Goal: Consume media (video, audio)

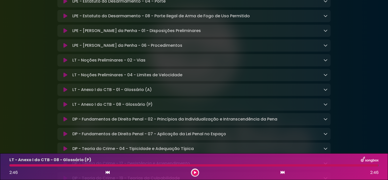
scroll to position [167, 0]
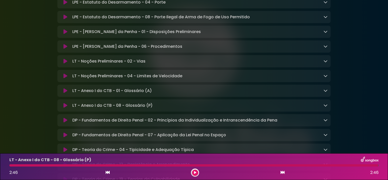
click at [67, 62] on button at bounding box center [65, 61] width 10 height 5
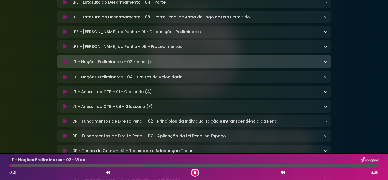
click at [322, 63] on div "LT - Noções Preliminares - 02 - Vias Loading Track..." at bounding box center [198, 61] width 257 height 7
click at [325, 63] on icon at bounding box center [325, 61] width 4 height 4
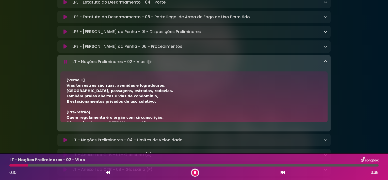
click at [198, 171] on button at bounding box center [195, 172] width 6 height 6
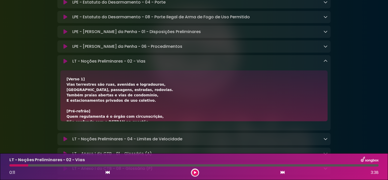
click at [195, 173] on icon at bounding box center [195, 172] width 2 height 3
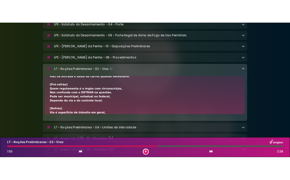
scroll to position [131, 0]
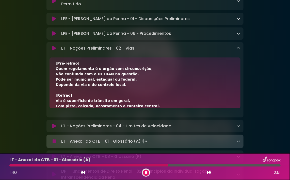
click at [240, 48] on div "LT - Noções Preliminares - 02 - Vias Loading Track..." at bounding box center [144, 48] width 197 height 6
click at [238, 48] on icon at bounding box center [238, 48] width 4 height 4
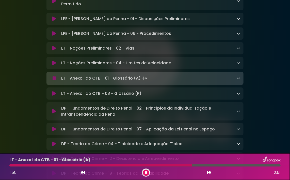
click at [237, 112] on icon at bounding box center [238, 111] width 4 height 4
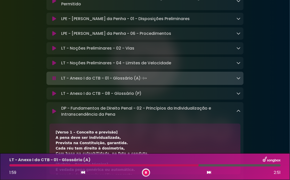
click at [237, 112] on icon at bounding box center [238, 111] width 4 height 4
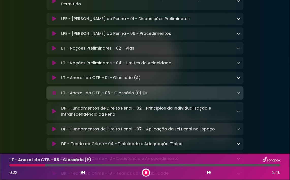
click at [237, 95] on icon at bounding box center [238, 93] width 4 height 4
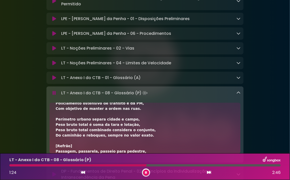
scroll to position [120, 0]
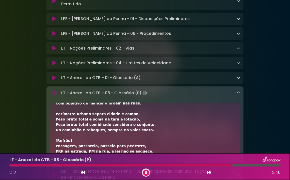
click at [238, 95] on icon at bounding box center [238, 93] width 4 height 4
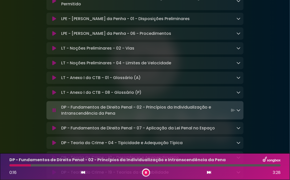
click at [237, 112] on icon at bounding box center [238, 110] width 4 height 4
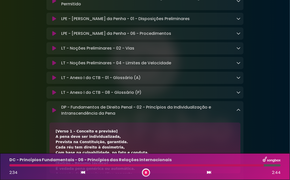
click at [144, 171] on button at bounding box center [146, 172] width 6 height 6
